Goal: Transaction & Acquisition: Purchase product/service

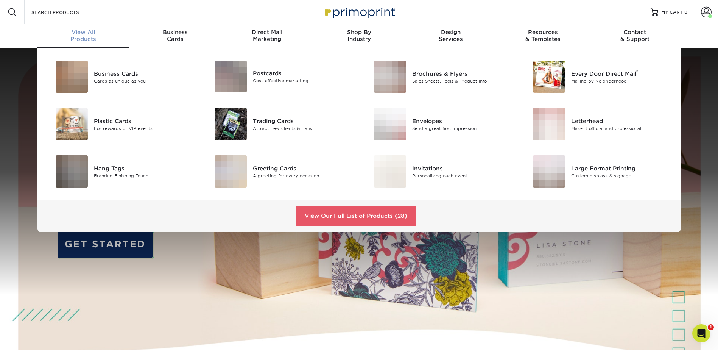
click at [87, 37] on div "View All Products" at bounding box center [83, 36] width 92 height 14
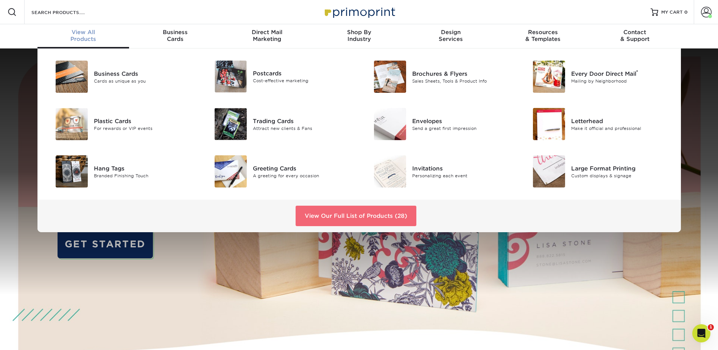
click at [312, 215] on link "View Our Full List of Products (28)" at bounding box center [356, 215] width 121 height 20
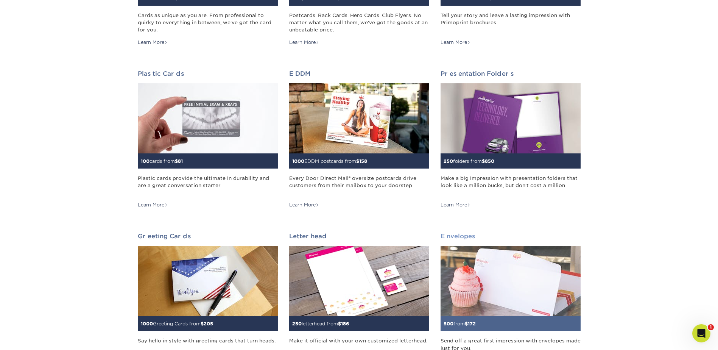
scroll to position [265, 0]
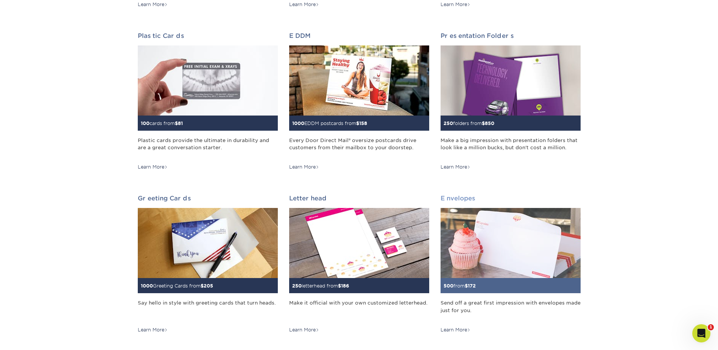
click at [521, 261] on img at bounding box center [510, 243] width 140 height 70
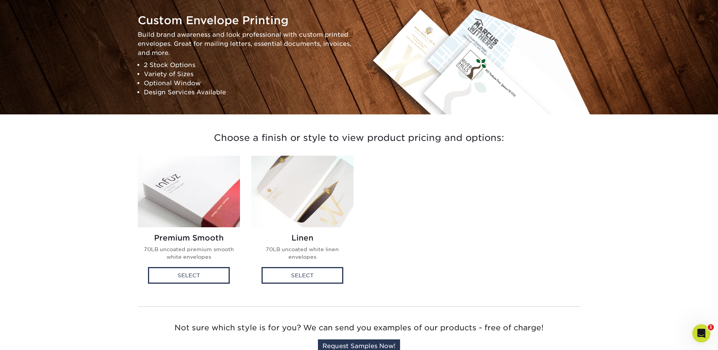
scroll to position [114, 0]
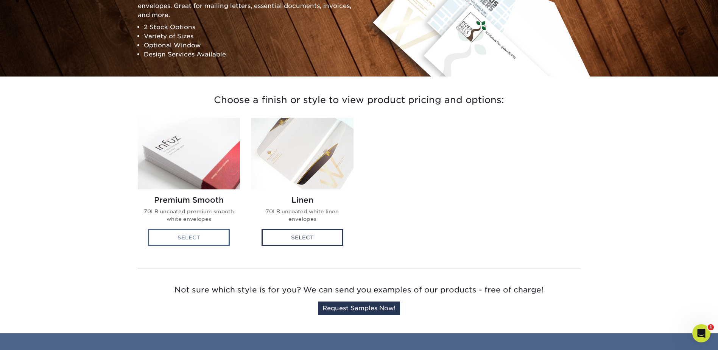
click at [180, 235] on div "Select" at bounding box center [189, 237] width 82 height 17
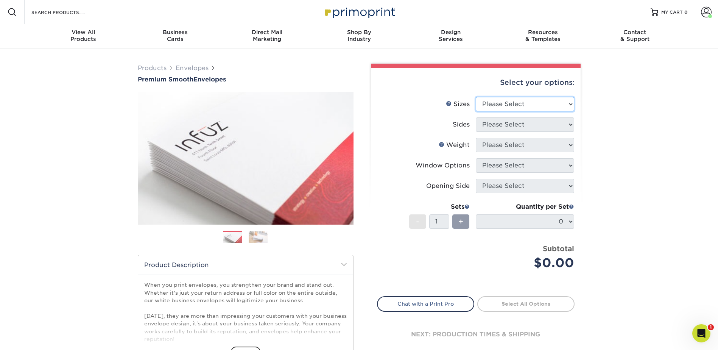
click at [571, 108] on select "Please Select 8.875" x 3.875" 4.125" x 9.5" 5.25" x 7.25" 9" x 12"" at bounding box center [525, 104] width 98 height 14
click at [658, 175] on div "Products Envelopes Premium Smooth Envelopes Previous Next / /" at bounding box center [359, 250] width 718 height 404
